Goal: Find specific page/section: Find specific page/section

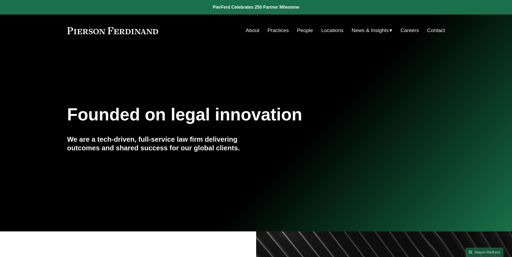
click at [303, 29] on link "People" at bounding box center [305, 30] width 16 height 10
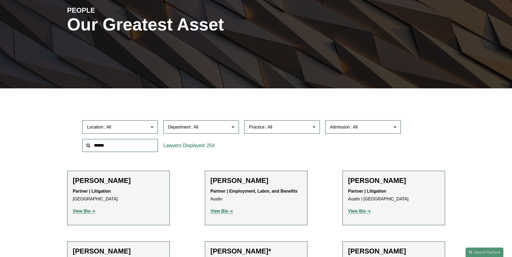
scroll to position [81, 0]
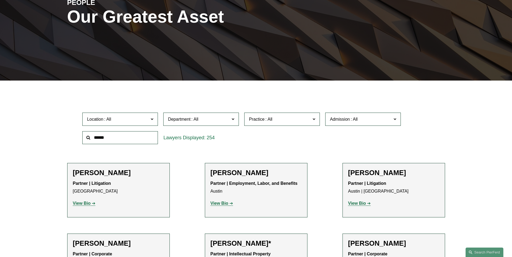
click at [112, 137] on input "text" at bounding box center [120, 137] width 76 height 13
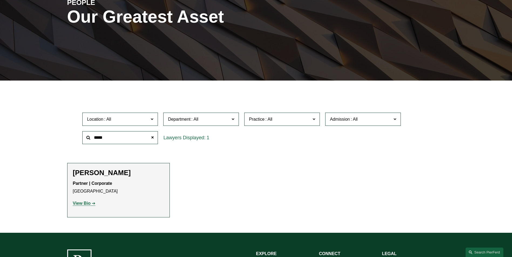
type input "*****"
click at [77, 204] on strong "View Bio" at bounding box center [82, 203] width 18 height 5
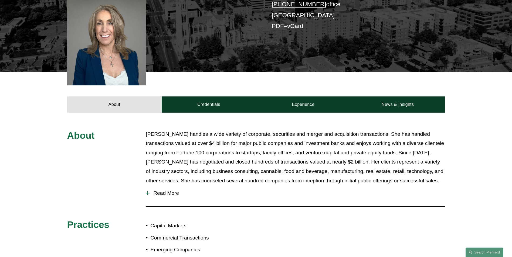
scroll to position [162, 0]
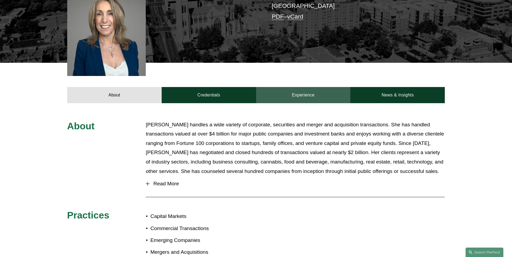
click at [307, 88] on link "Experience" at bounding box center [303, 95] width 94 height 16
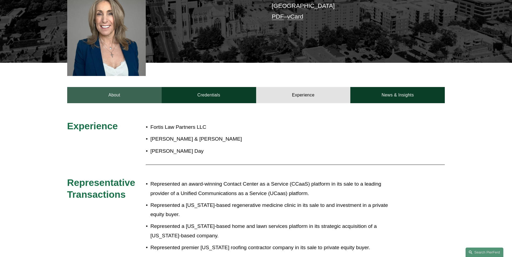
click at [106, 87] on link "About" at bounding box center [114, 95] width 94 height 16
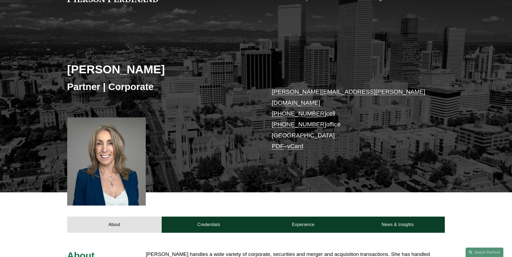
scroll to position [0, 0]
